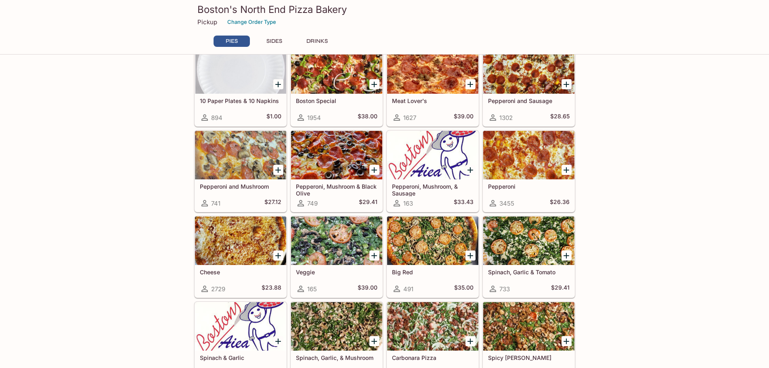
scroll to position [161, 0]
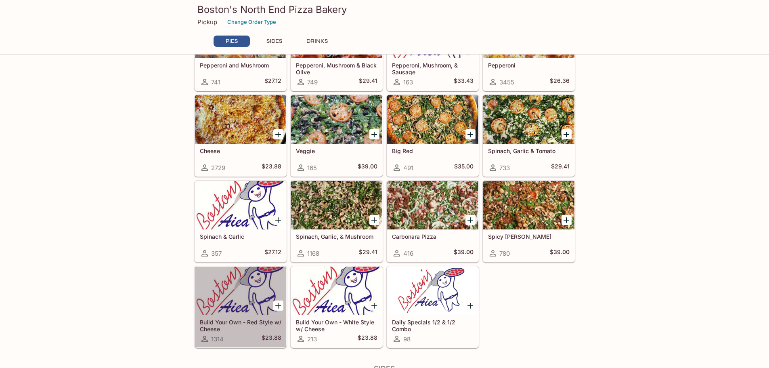
click at [225, 298] on div at bounding box center [240, 290] width 91 height 48
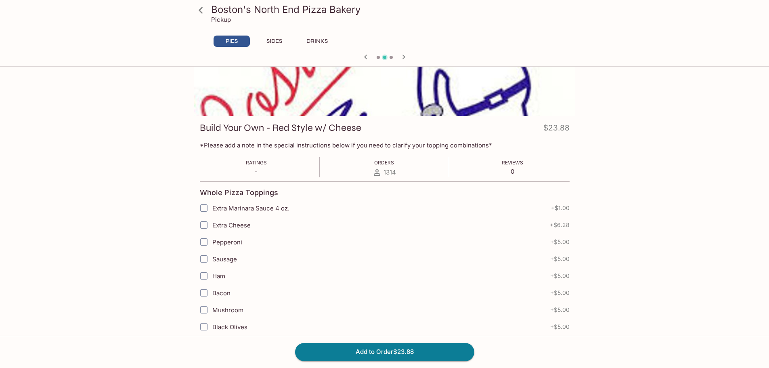
scroll to position [81, 0]
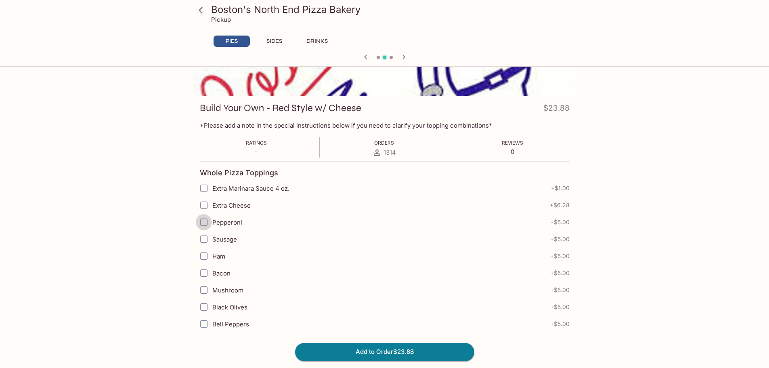
click at [204, 222] on input "Pepperoni" at bounding box center [204, 222] width 16 height 16
checkbox input "true"
click at [206, 255] on input "Ham" at bounding box center [204, 256] width 16 height 16
checkbox input "true"
click at [203, 240] on input "Sausage" at bounding box center [204, 239] width 16 height 16
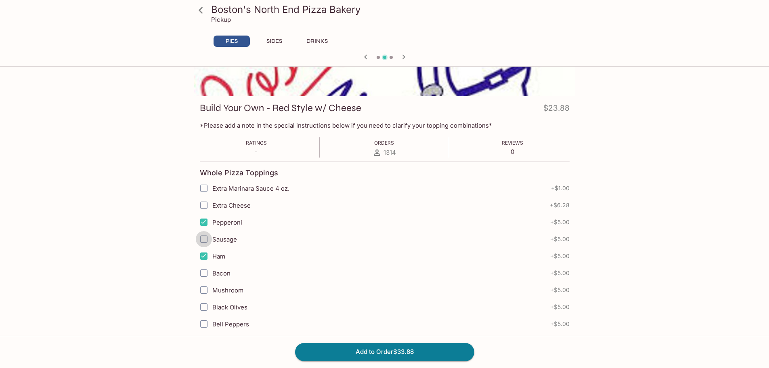
checkbox input "true"
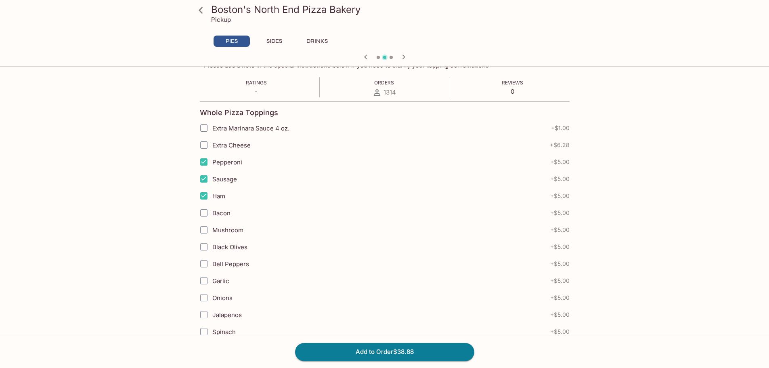
scroll to position [161, 0]
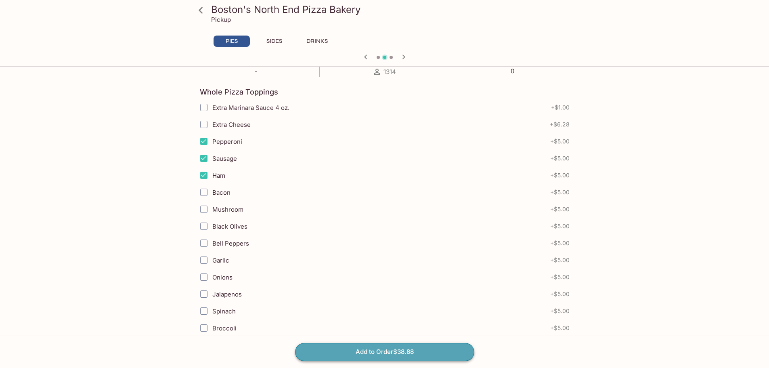
click at [310, 348] on button "Add to Order $38.88" at bounding box center [384, 352] width 179 height 18
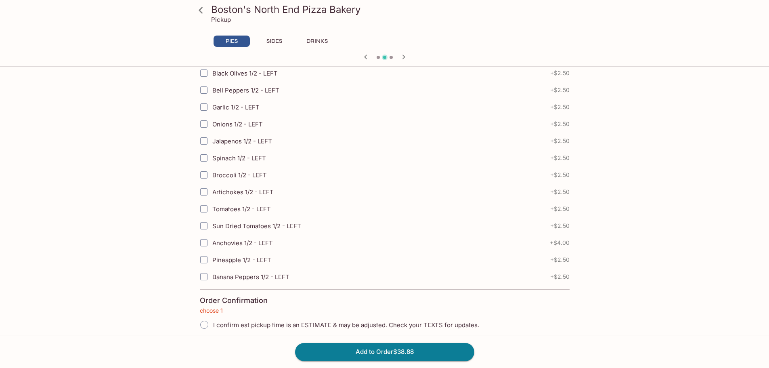
scroll to position [2137, 0]
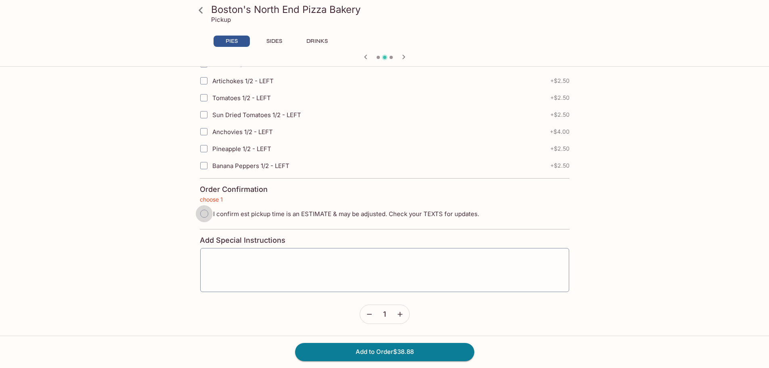
click at [203, 212] on input "I confirm est pickup time is an ESTIMATE & may be adjusted. Check your TEXTS fo…" at bounding box center [204, 213] width 17 height 17
radio input "true"
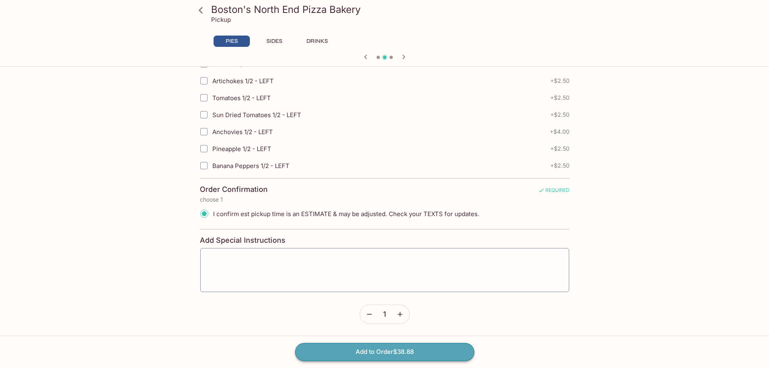
click at [305, 351] on button "Add to Order $38.88" at bounding box center [384, 352] width 179 height 18
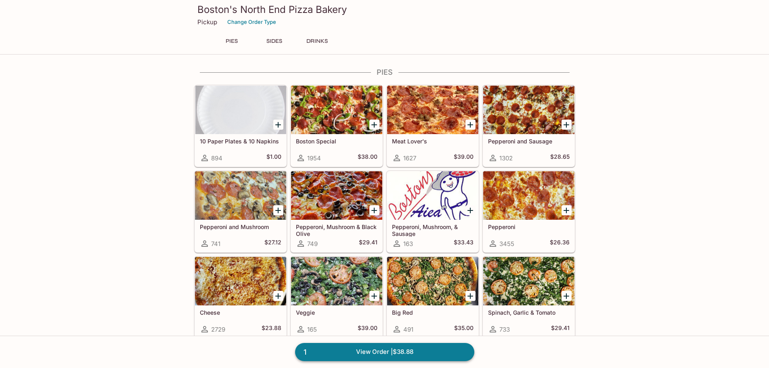
click at [451, 349] on link "1 View Order | $38.88" at bounding box center [384, 352] width 179 height 18
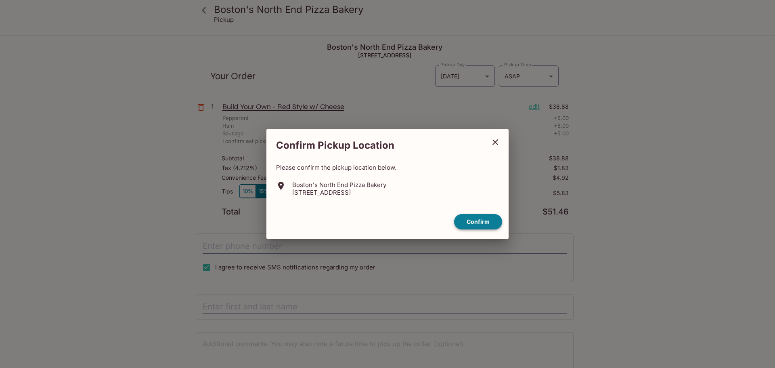
click at [483, 218] on button "Confirm" at bounding box center [478, 222] width 48 height 16
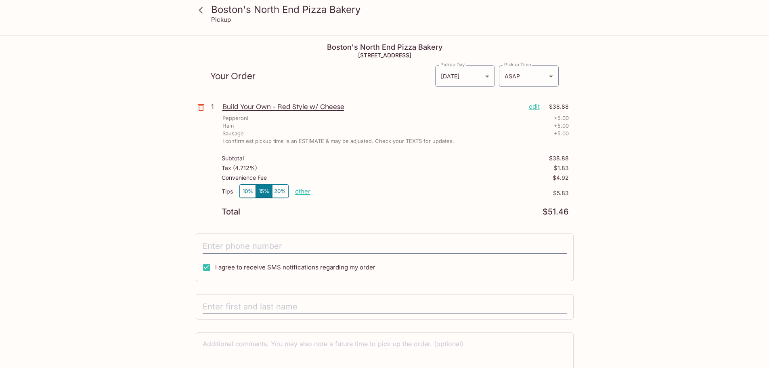
click at [251, 187] on button "10%" at bounding box center [248, 190] width 16 height 13
